Goal: Check status: Check status

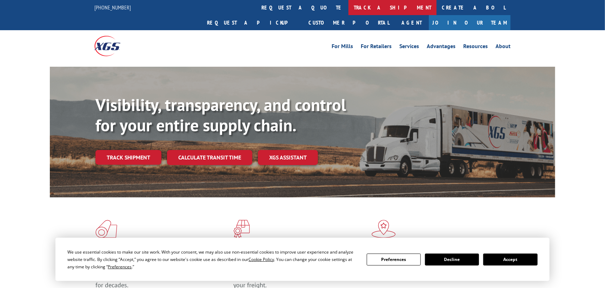
click at [349, 10] on link "track a shipment" at bounding box center [393, 7] width 88 height 15
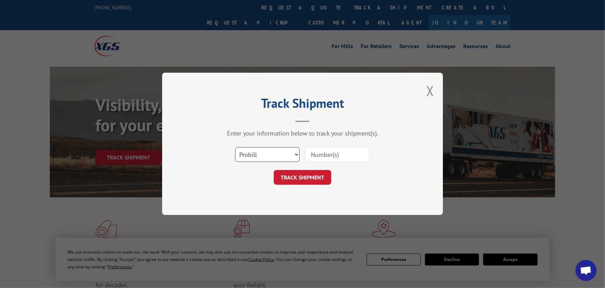
click at [264, 154] on select "Select category... Probill BOL PO" at bounding box center [267, 154] width 65 height 15
select select "po"
click at [235, 147] on select "Select category... Probill BOL PO" at bounding box center [267, 154] width 65 height 15
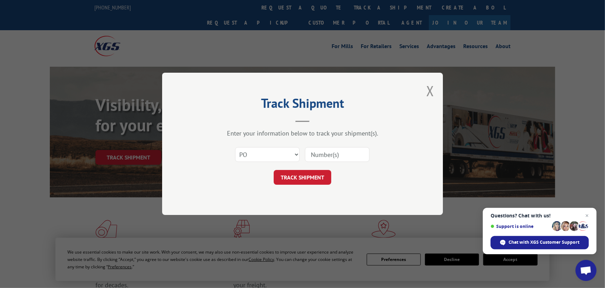
click at [328, 156] on input at bounding box center [337, 154] width 65 height 15
type input "ST09903"
click at [303, 178] on button "TRACK SHIPMENT" at bounding box center [303, 177] width 58 height 15
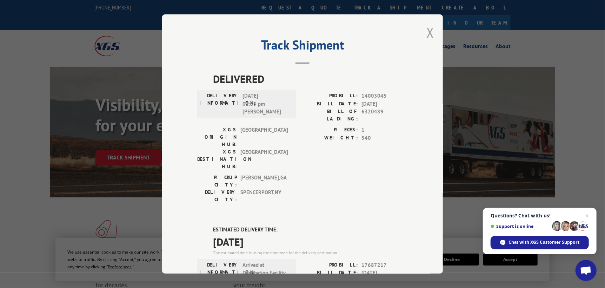
click at [429, 34] on button "Close modal" at bounding box center [431, 32] width 8 height 19
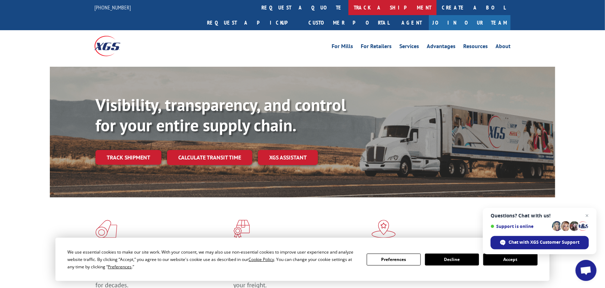
click at [349, 8] on link "track a shipment" at bounding box center [393, 7] width 88 height 15
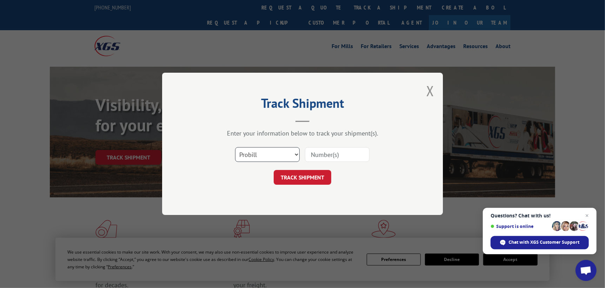
click at [274, 154] on select "Select category... Probill BOL PO" at bounding box center [267, 154] width 65 height 15
select select "po"
click at [235, 147] on select "Select category... Probill BOL PO" at bounding box center [267, 154] width 65 height 15
click at [326, 152] on input at bounding box center [337, 154] width 65 height 15
type input "ST09902"
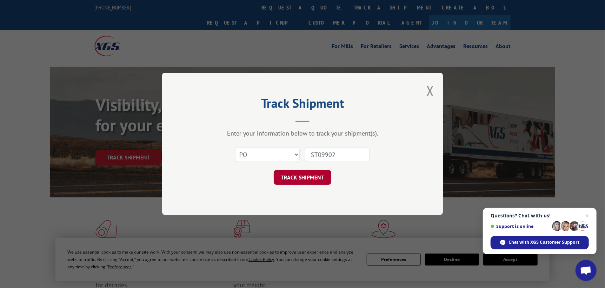
click at [327, 177] on button "TRACK SHIPMENT" at bounding box center [303, 177] width 58 height 15
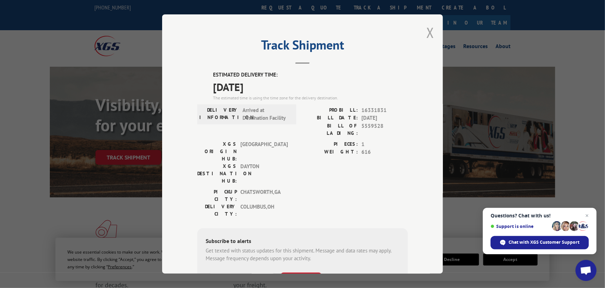
click at [428, 37] on button "Close modal" at bounding box center [431, 32] width 8 height 19
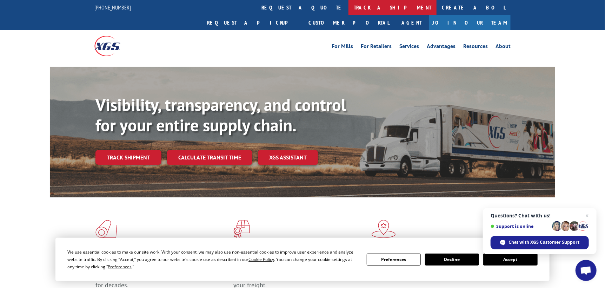
click at [349, 4] on link "track a shipment" at bounding box center [393, 7] width 88 height 15
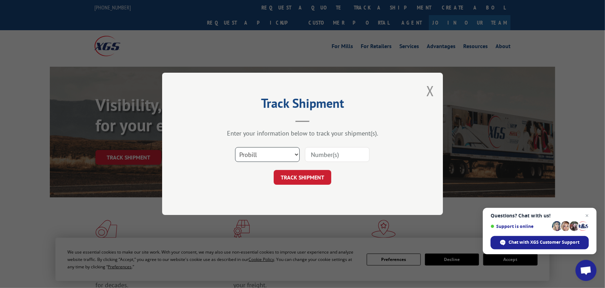
click at [256, 157] on select "Select category... Probill BOL PO" at bounding box center [267, 154] width 65 height 15
select select "po"
click at [235, 147] on select "Select category... Probill BOL PO" at bounding box center [267, 154] width 65 height 15
click at [318, 152] on input at bounding box center [337, 154] width 65 height 15
type input "ST09881"
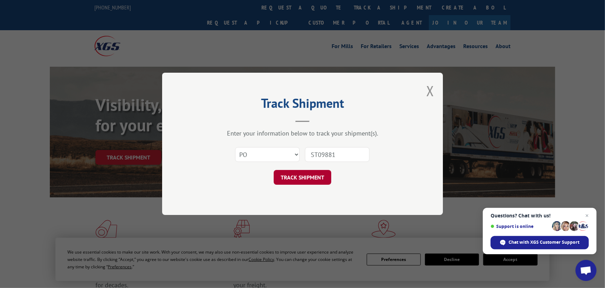
click at [305, 183] on button "TRACK SHIPMENT" at bounding box center [303, 177] width 58 height 15
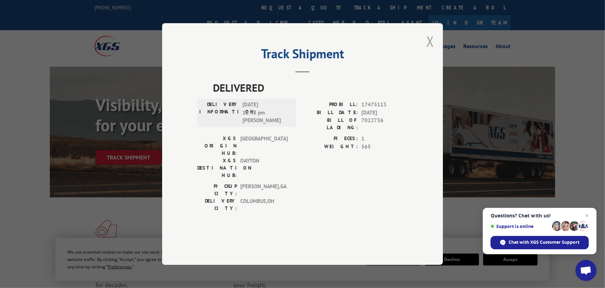
click at [430, 51] on button "Close modal" at bounding box center [431, 41] width 8 height 19
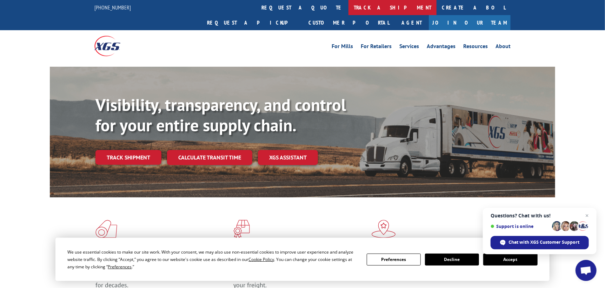
click at [349, 10] on link "track a shipment" at bounding box center [393, 7] width 88 height 15
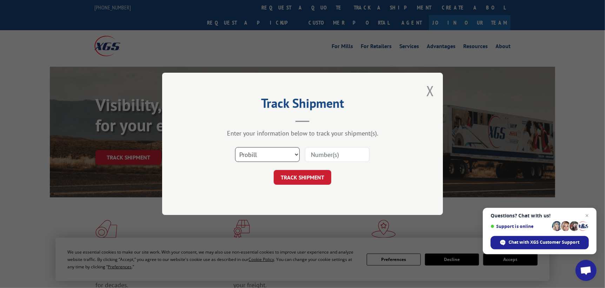
click at [289, 151] on select "Select category... Probill BOL PO" at bounding box center [267, 154] width 65 height 15
select select "po"
click at [235, 147] on select "Select category... Probill BOL PO" at bounding box center [267, 154] width 65 height 15
click at [313, 156] on input at bounding box center [337, 154] width 65 height 15
type input "ST09900"
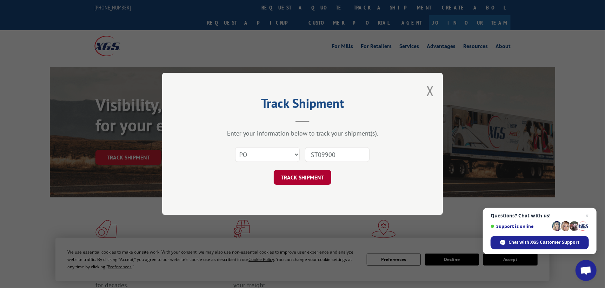
click at [308, 176] on button "TRACK SHIPMENT" at bounding box center [303, 177] width 58 height 15
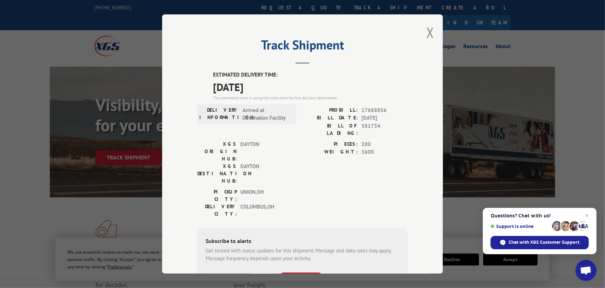
click at [432, 37] on div "Track Shipment ESTIMATED DELIVERY TIME: [DATE] The estimated time is using the …" at bounding box center [302, 143] width 281 height 259
click at [430, 35] on button "Close modal" at bounding box center [431, 32] width 8 height 19
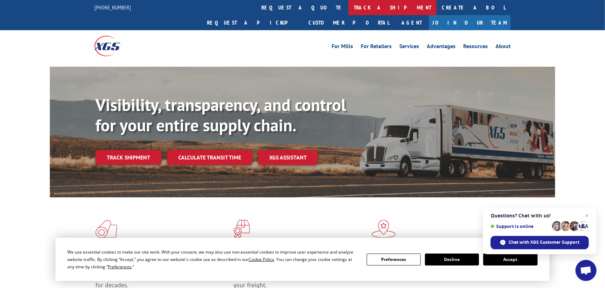
click at [349, 11] on link "track a shipment" at bounding box center [393, 7] width 88 height 15
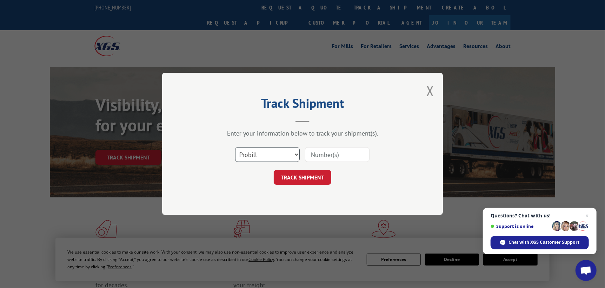
click at [249, 159] on select "Select category... Probill BOL PO" at bounding box center [267, 154] width 65 height 15
select select "po"
click at [235, 147] on select "Select category... Probill BOL PO" at bounding box center [267, 154] width 65 height 15
click at [319, 154] on input at bounding box center [337, 154] width 65 height 15
type input "ST09891"
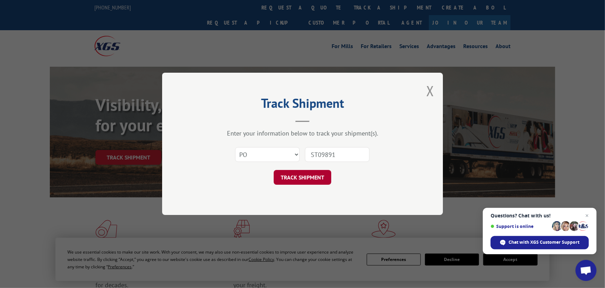
click at [304, 177] on button "TRACK SHIPMENT" at bounding box center [303, 177] width 58 height 15
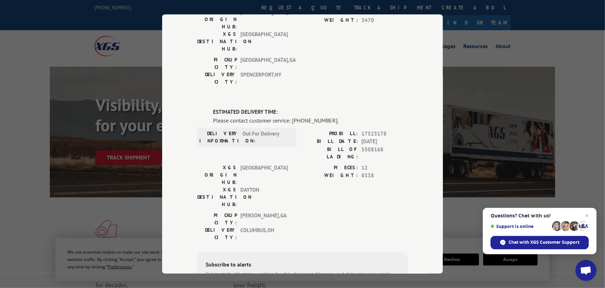
scroll to position [105, 0]
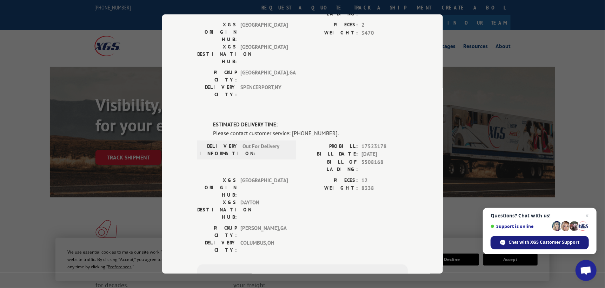
click at [520, 242] on span "Chat with XGS Customer Support" at bounding box center [544, 242] width 71 height 6
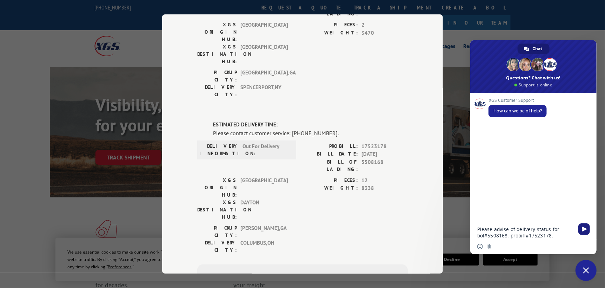
type textarea "Please advise of delivery status for bol#5508168, probill#17523178."
click at [585, 231] on span "Send" at bounding box center [584, 228] width 5 height 5
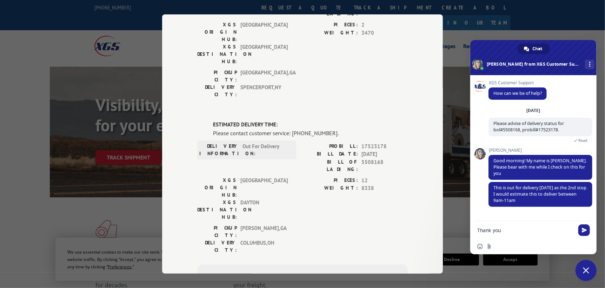
type textarea "Thank you"
click at [485, 236] on form "Thank you" at bounding box center [525, 230] width 97 height 19
click at [508, 231] on textarea "Thank you" at bounding box center [525, 230] width 97 height 6
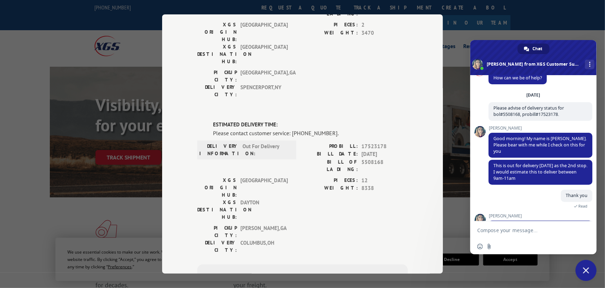
scroll to position [38, 0]
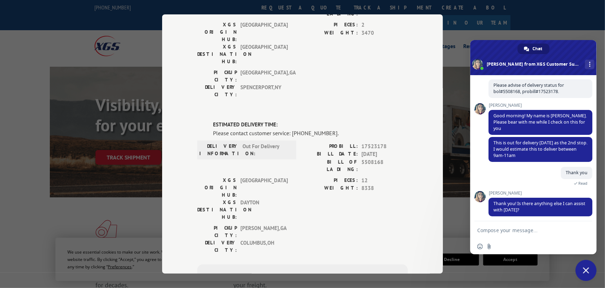
click at [497, 231] on textarea "Compose your message..." at bounding box center [525, 230] width 97 height 6
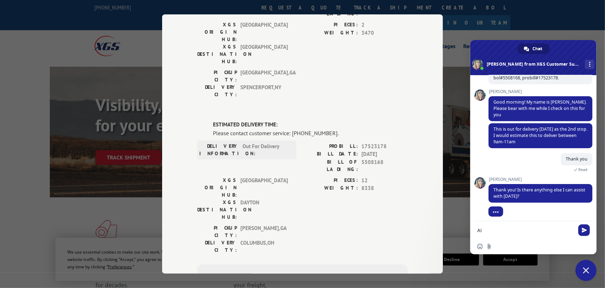
type textarea "A"
type textarea "All Good, enjoy your day!"
click at [583, 230] on span "Send" at bounding box center [584, 229] width 5 height 5
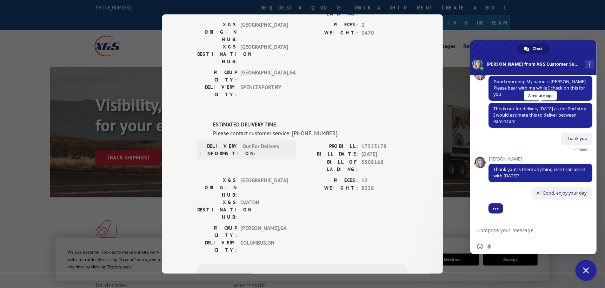
scroll to position [70, 0]
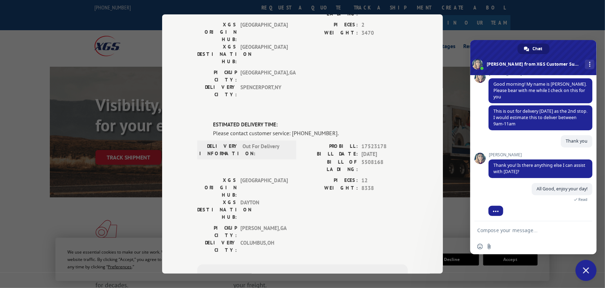
click at [584, 269] on span "Close chat" at bounding box center [586, 270] width 6 height 6
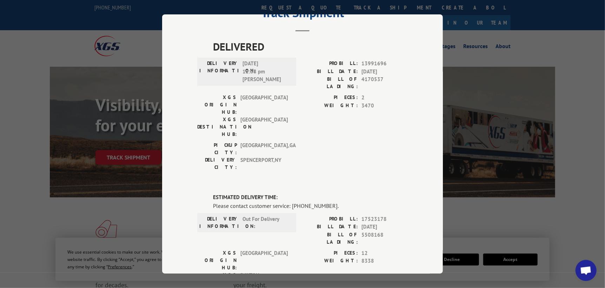
scroll to position [0, 0]
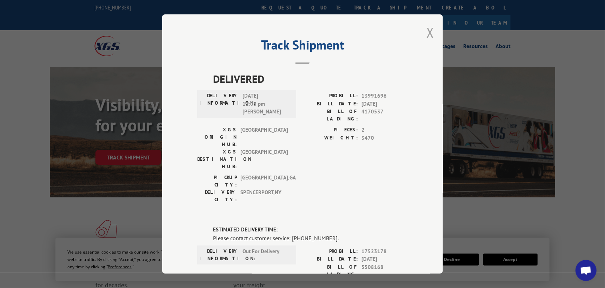
click at [427, 33] on button "Close modal" at bounding box center [431, 32] width 8 height 19
